Goal: Find specific page/section: Find specific page/section

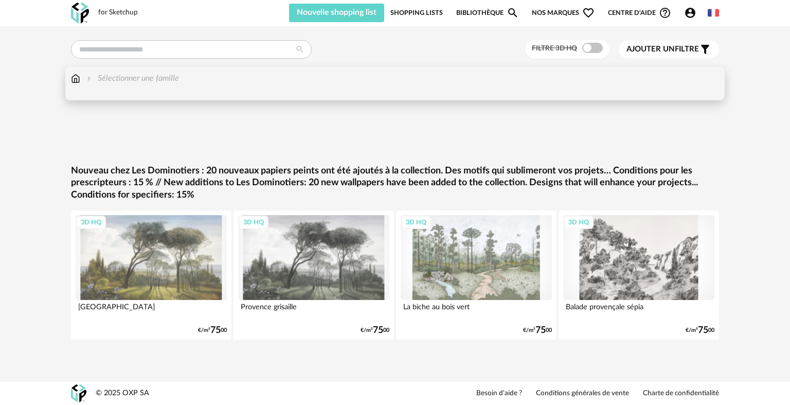
click at [74, 76] on img at bounding box center [75, 79] width 9 height 12
click at [75, 79] on img at bounding box center [75, 79] width 9 height 12
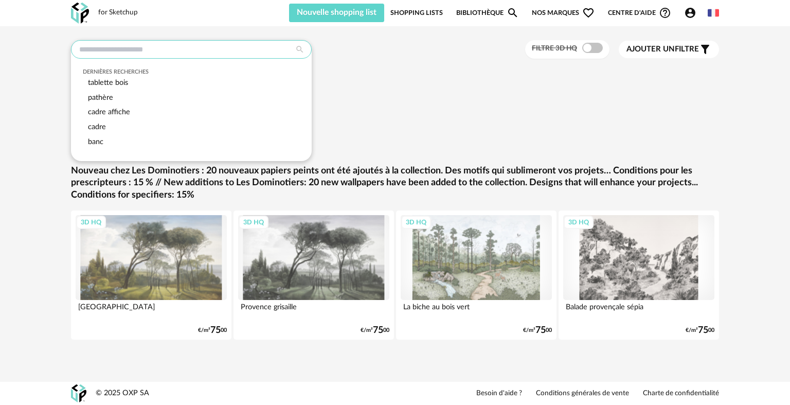
click at [286, 49] on input "text" at bounding box center [191, 49] width 241 height 19
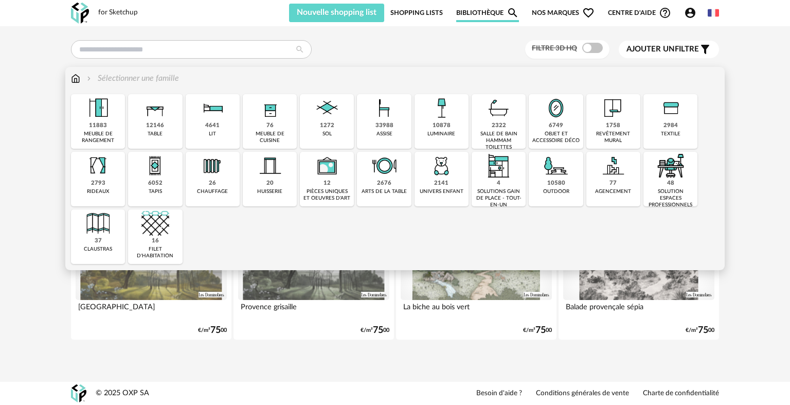
click at [656, 125] on div "2984 textile" at bounding box center [670, 121] width 54 height 55
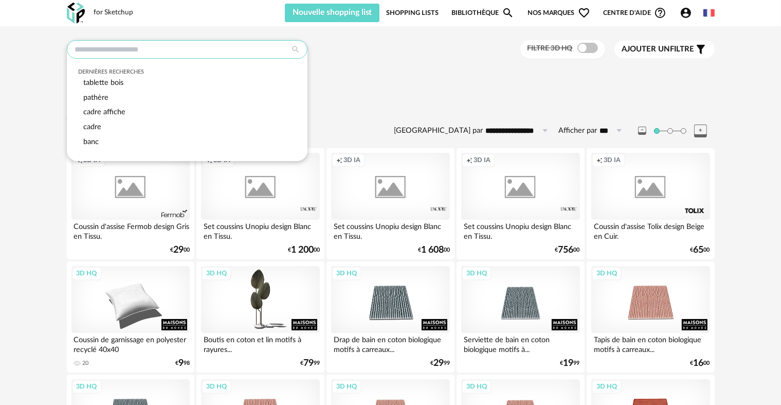
click at [157, 53] on input "text" at bounding box center [187, 49] width 241 height 19
click at [152, 49] on input "text" at bounding box center [187, 49] width 241 height 19
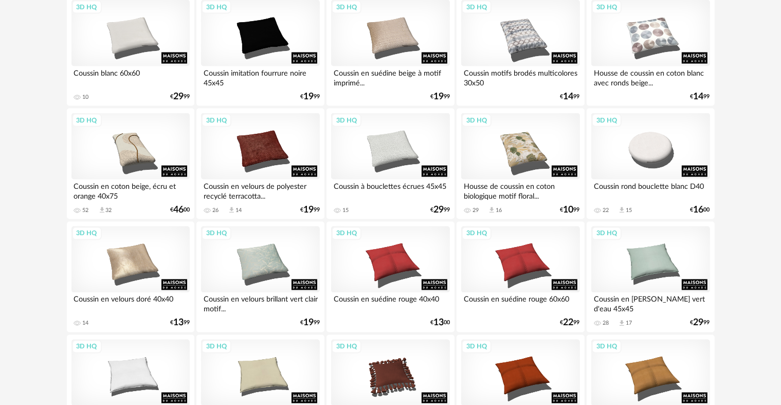
scroll to position [1749, 0]
